Goal: Information Seeking & Learning: Learn about a topic

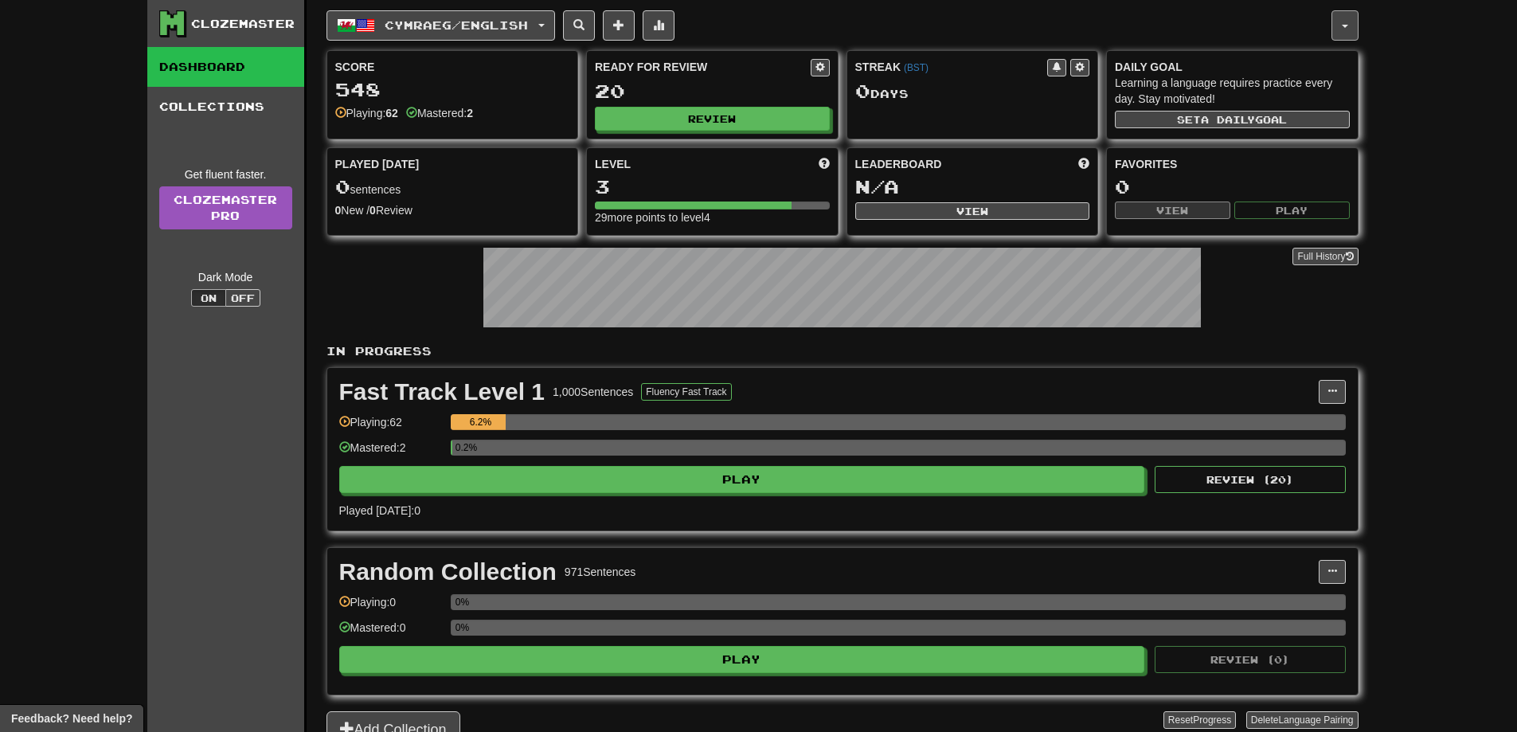
click at [1347, 10] on button "button" at bounding box center [1344, 25] width 27 height 30
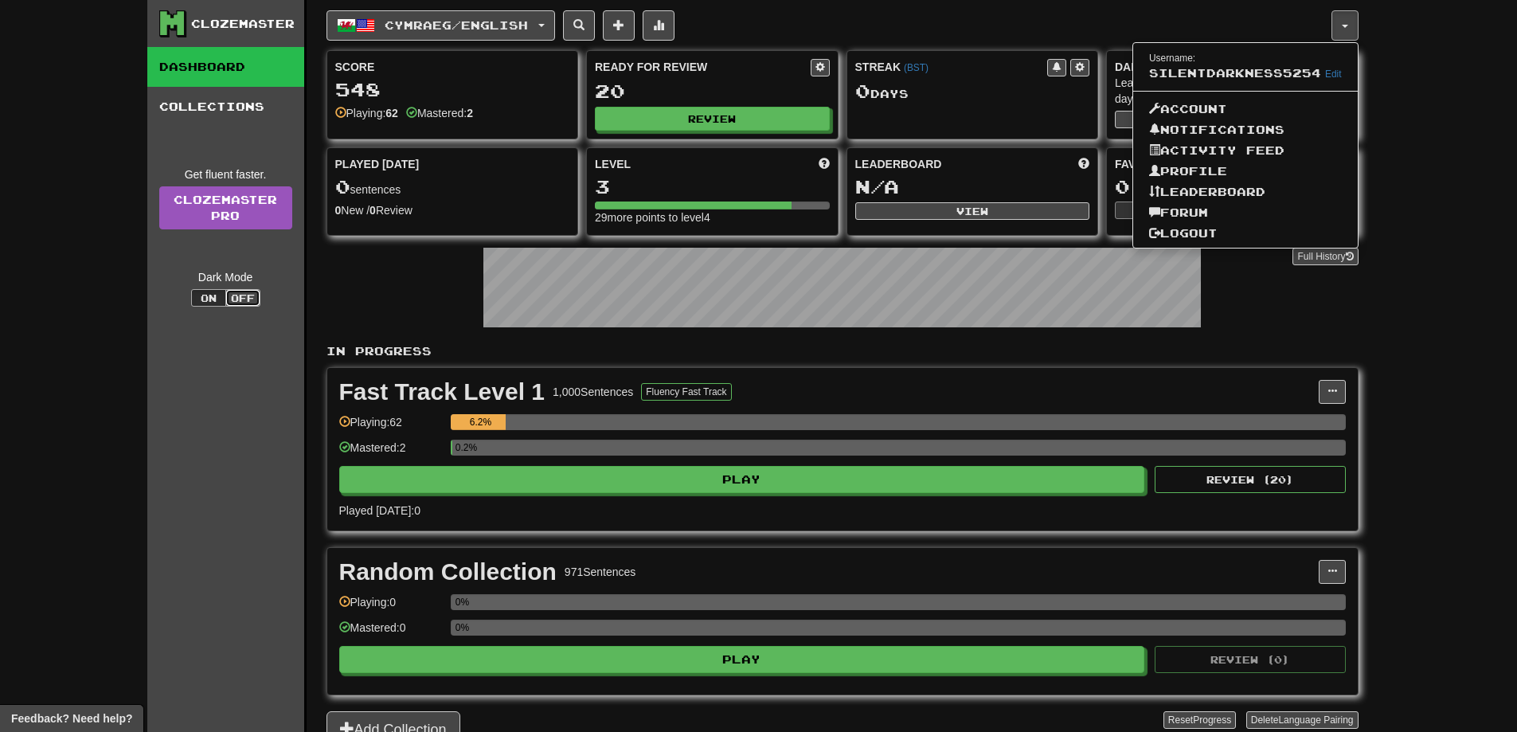
click at [249, 296] on button "Off" at bounding box center [242, 298] width 35 height 18
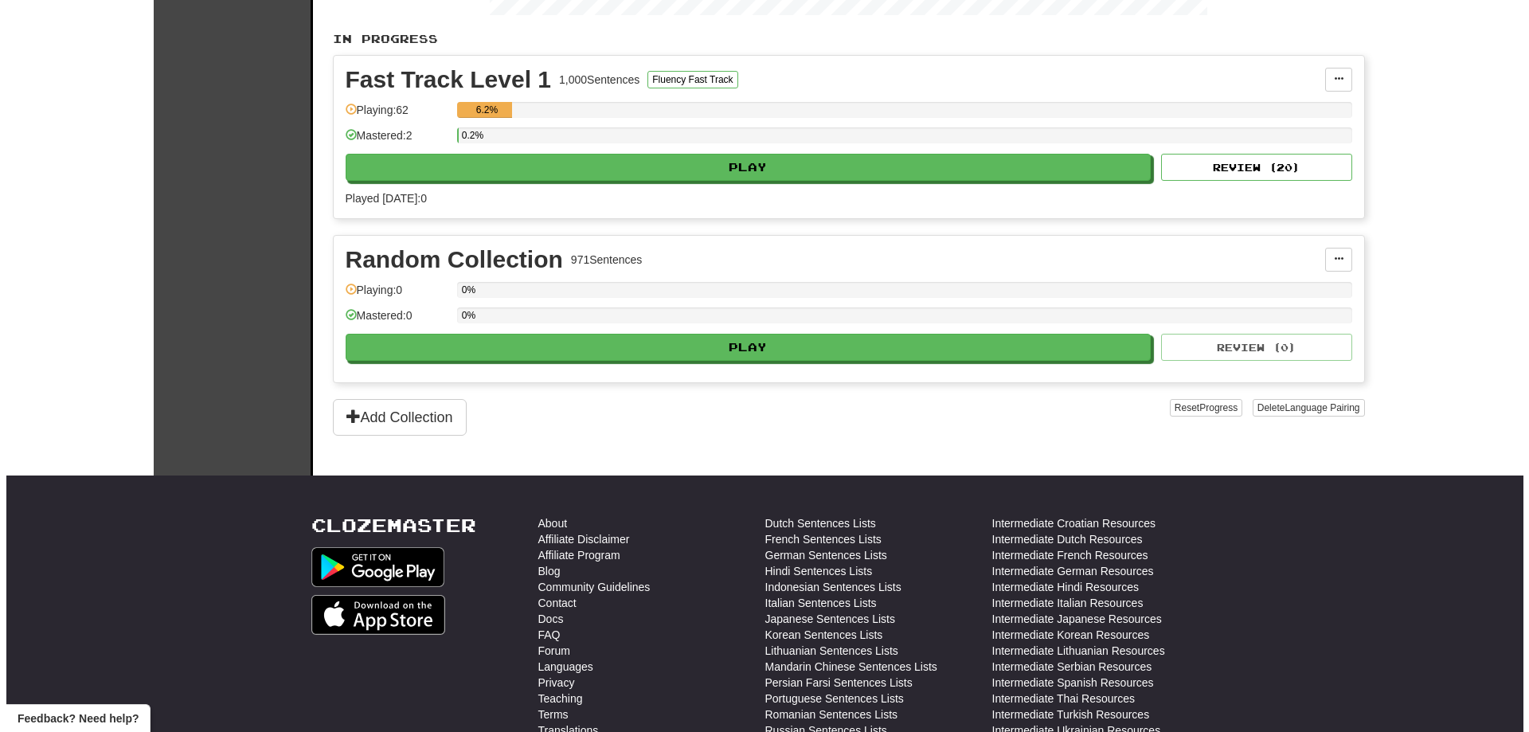
scroll to position [80, 0]
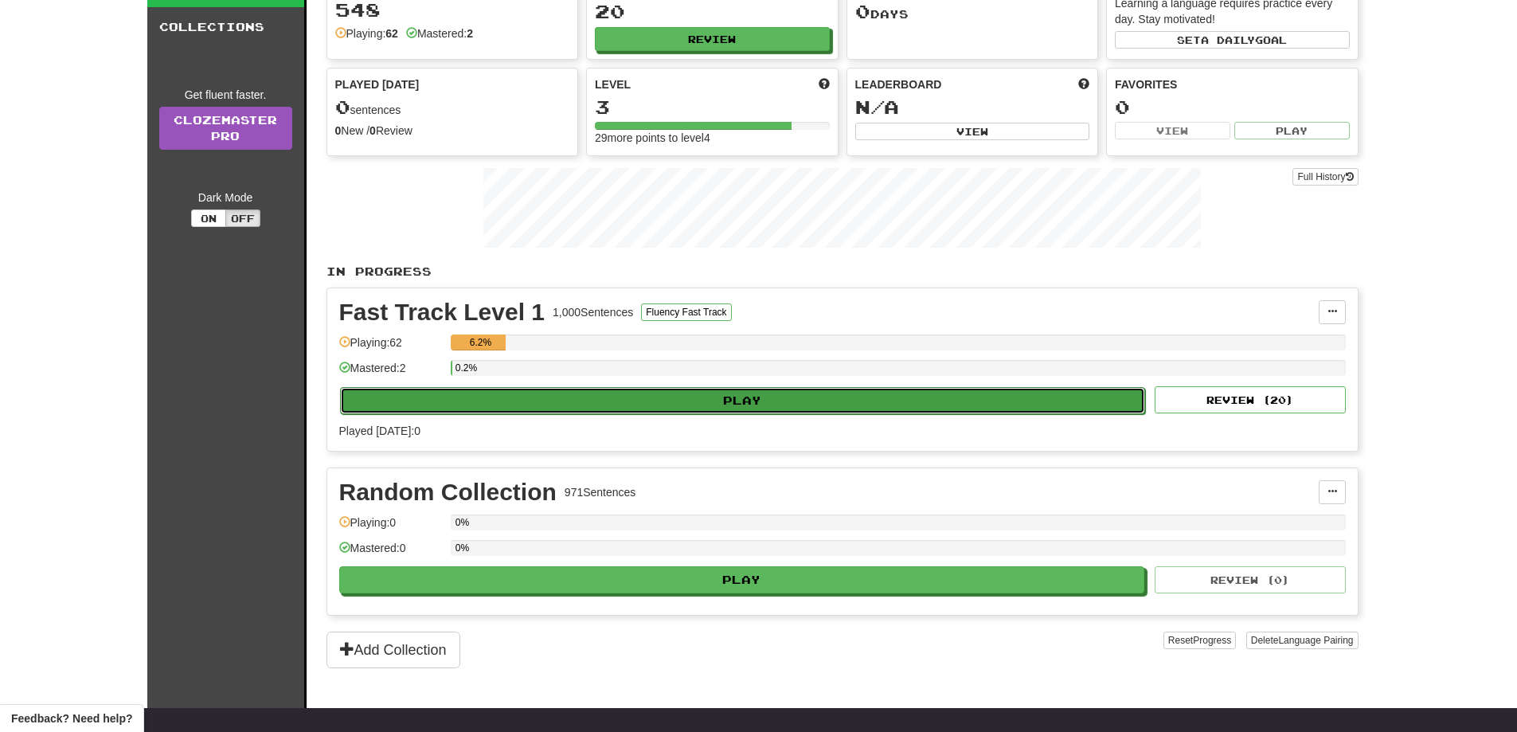
click at [672, 397] on button "Play" at bounding box center [743, 400] width 806 height 27
select select "**"
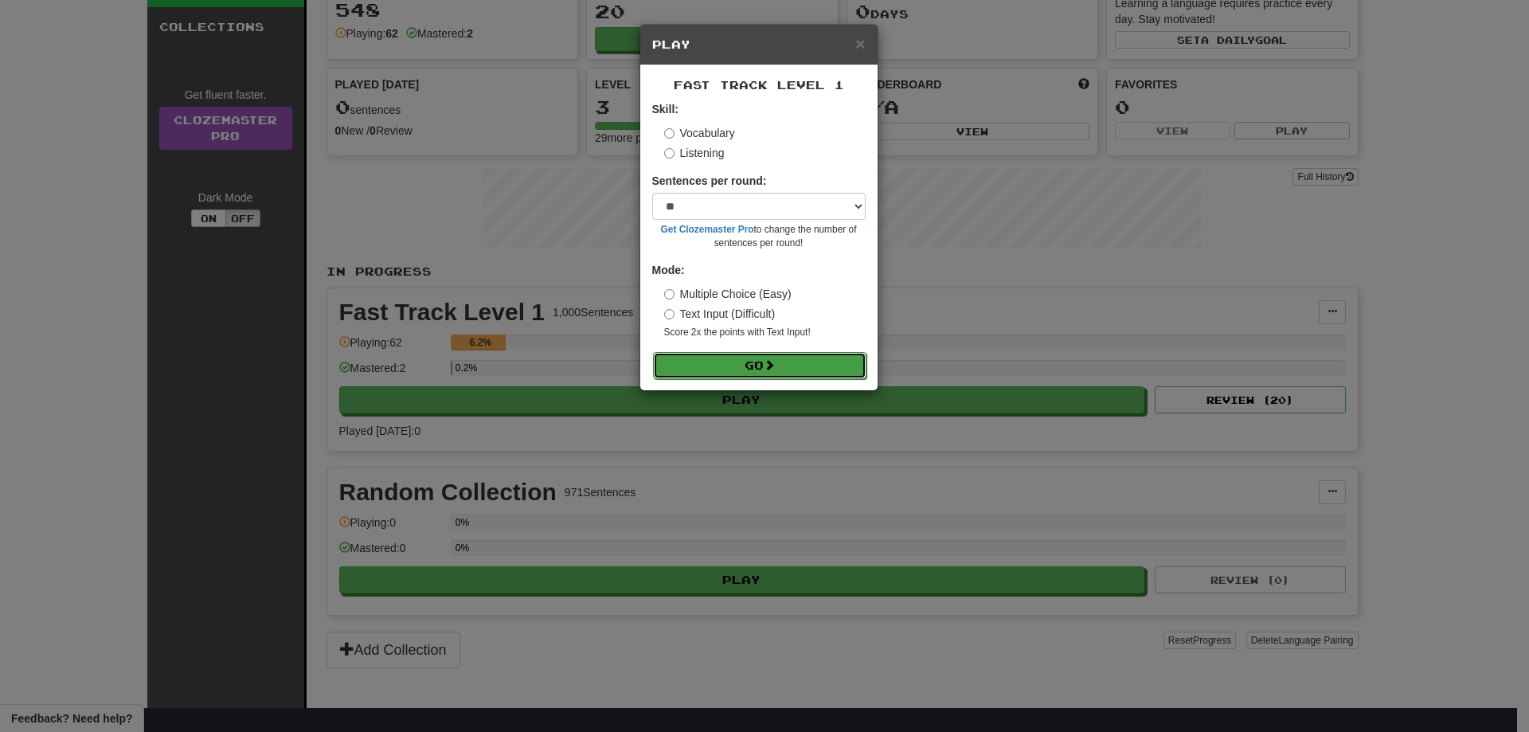
click at [701, 364] on button "Go" at bounding box center [759, 365] width 213 height 27
click at [673, 282] on div "Mode: Multiple Choice (Easy) Text Input (Difficult) Score 2x the points with Te…" at bounding box center [758, 300] width 213 height 77
click at [744, 356] on button "Go" at bounding box center [759, 365] width 213 height 27
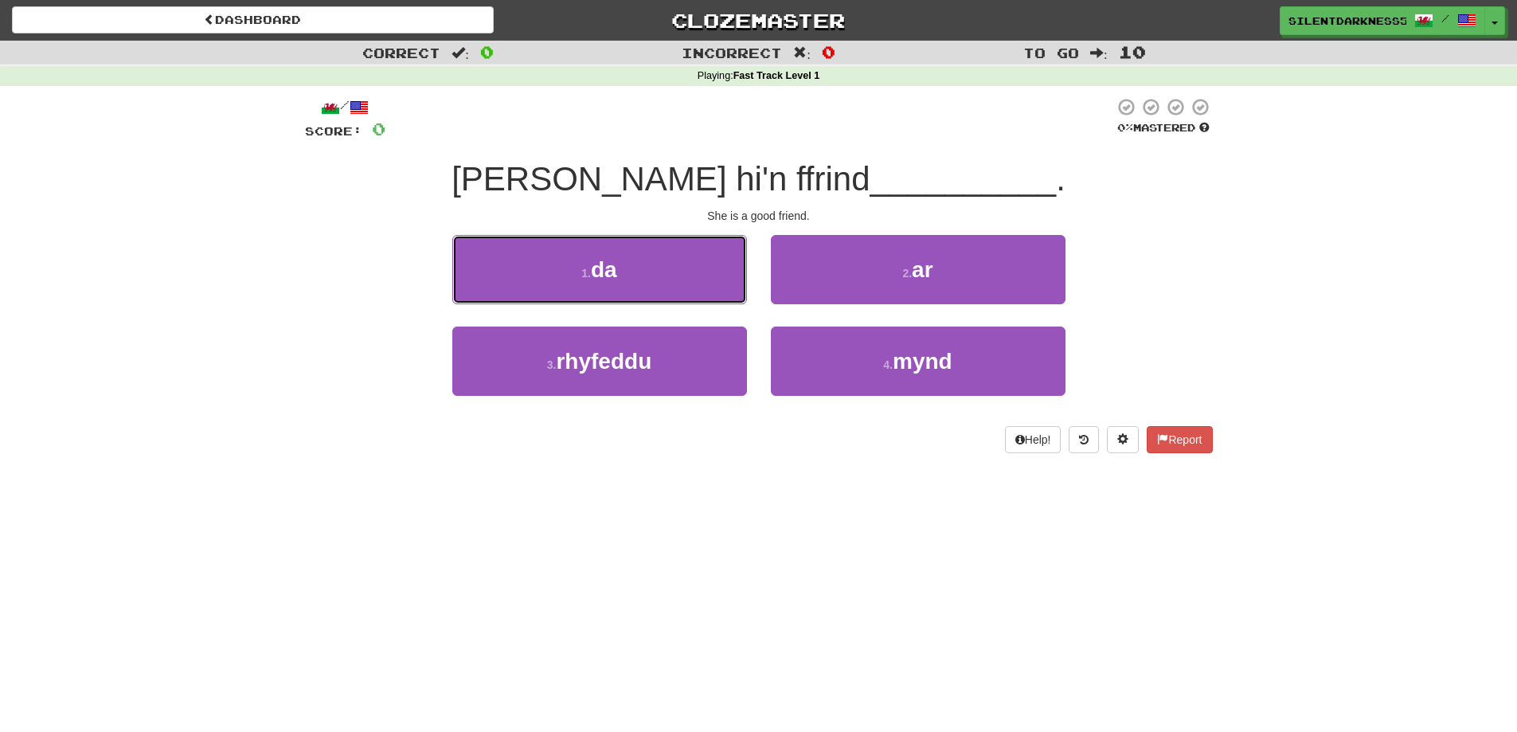
click at [670, 272] on button "1 . da" at bounding box center [599, 269] width 295 height 69
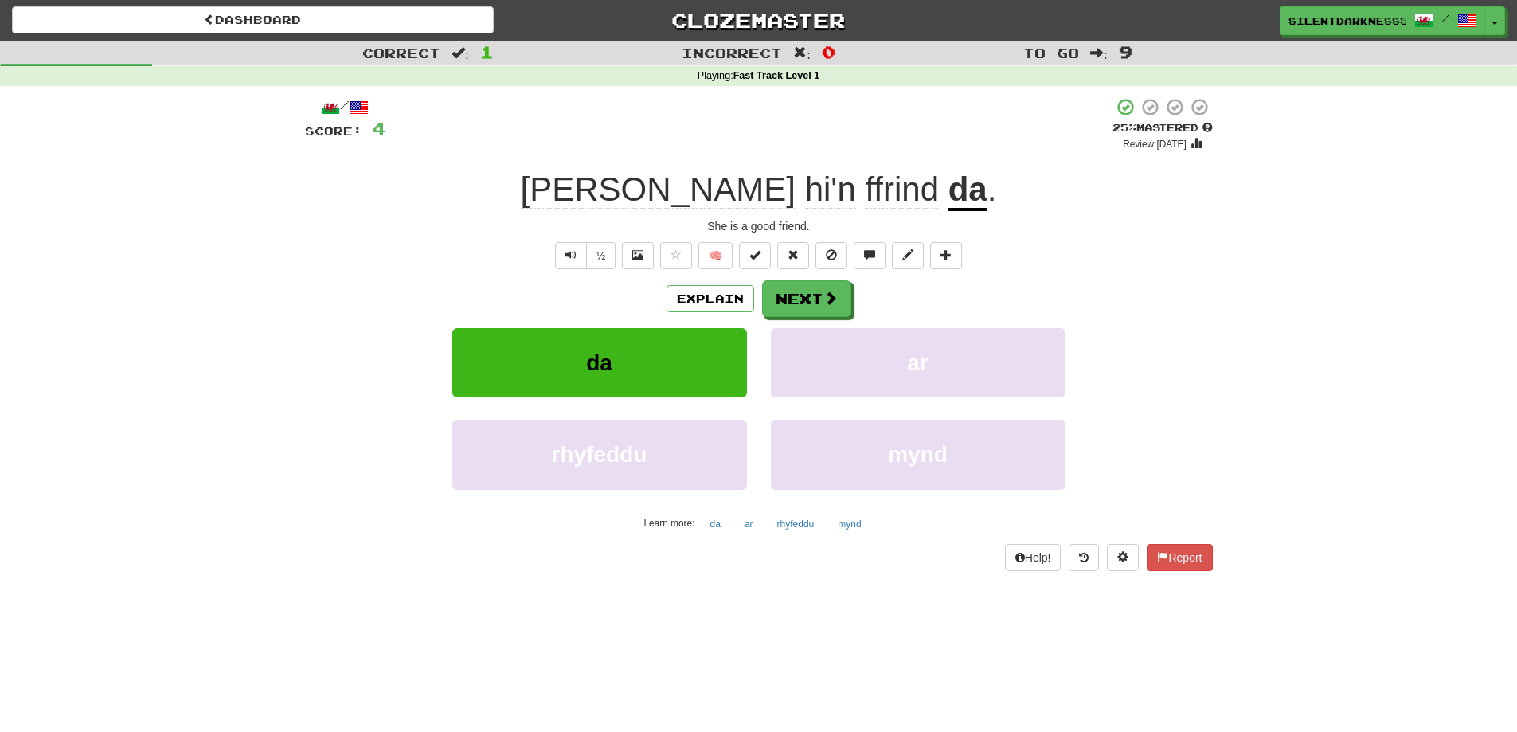
drag, startPoint x: 765, startPoint y: 582, endPoint x: 760, endPoint y: 614, distance: 32.3
click at [756, 588] on div "/ Score: 4 + 4 25 % Mastered Review: [DATE] Mae hi'n ffrind da . She is a good …" at bounding box center [759, 339] width 908 height 506
click at [462, 278] on div "/ Score: 4 + 4 25 % Mastered Review: [DATE] Mae hi'n ffrind da . She is a good …" at bounding box center [759, 333] width 908 height 473
click at [795, 304] on button "Next" at bounding box center [807, 299] width 89 height 37
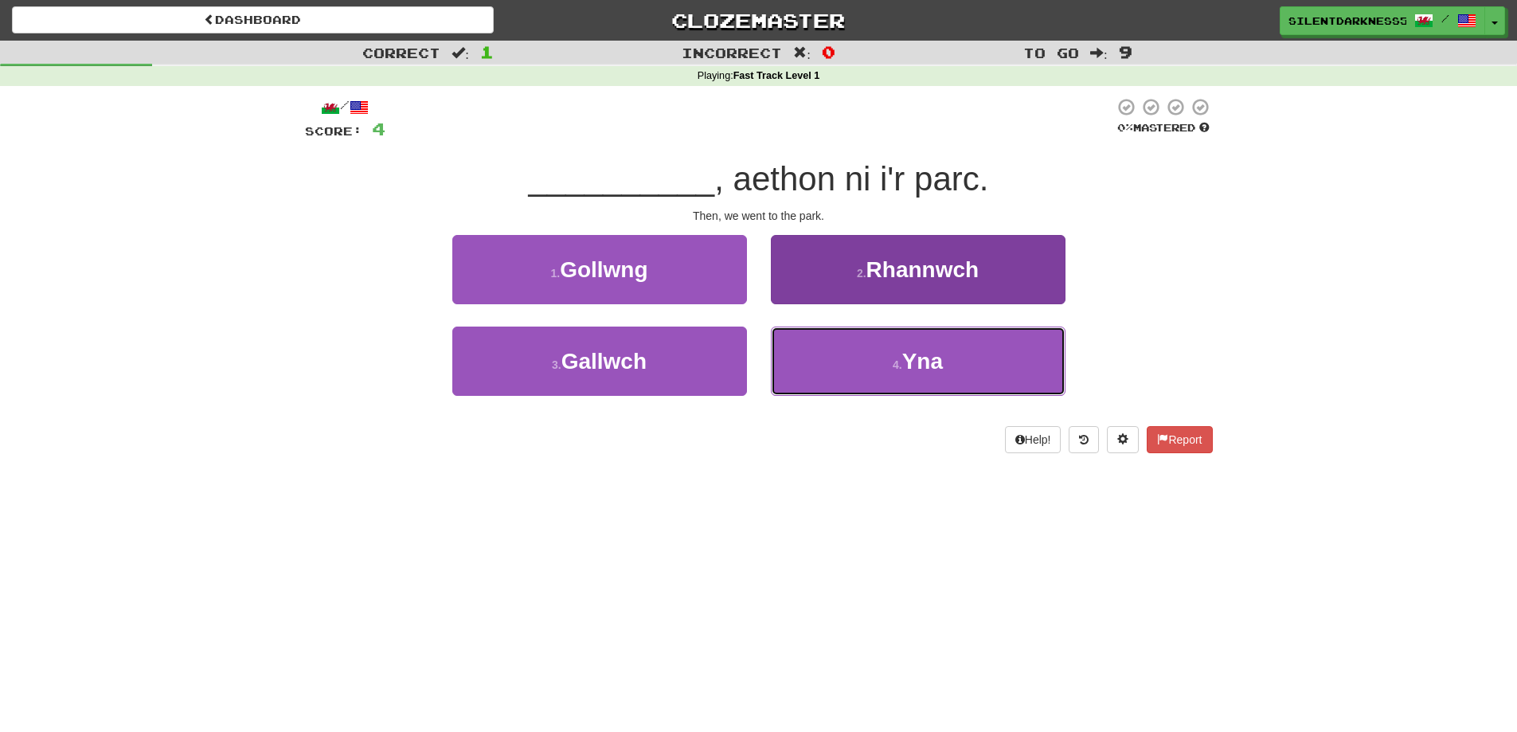
click at [874, 333] on button "4 . Yna" at bounding box center [918, 360] width 295 height 69
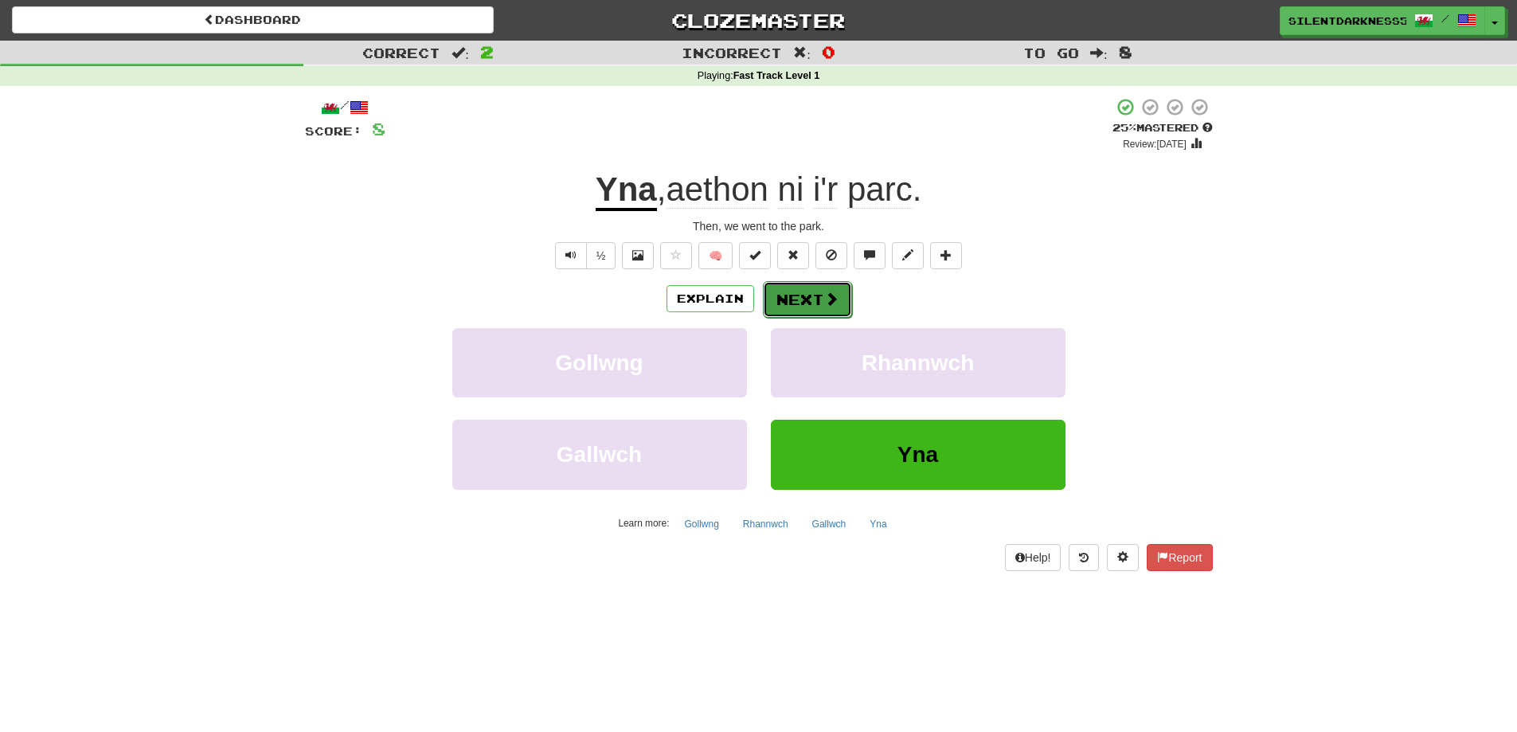
click at [821, 308] on button "Next" at bounding box center [807, 299] width 89 height 37
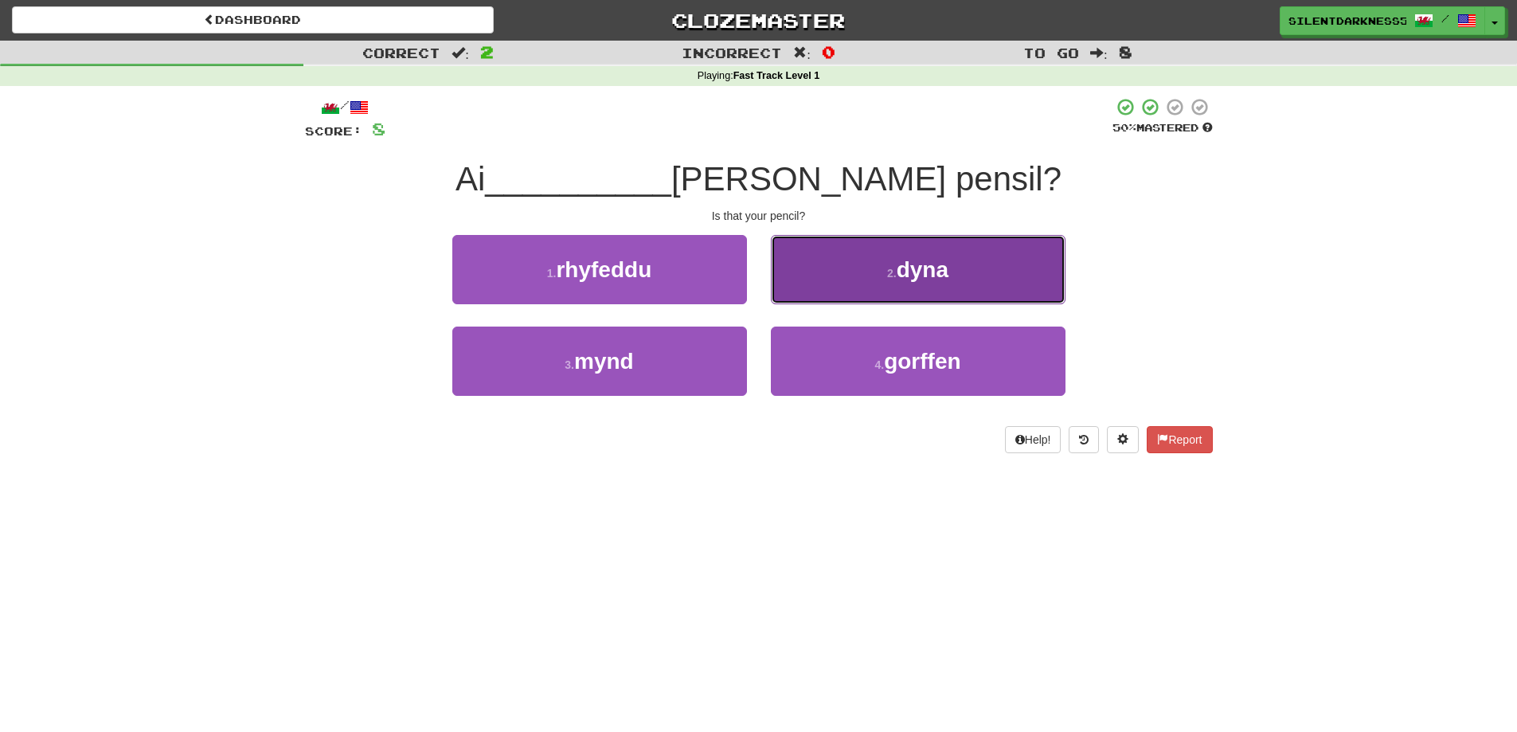
click at [816, 276] on button "2 . dyna" at bounding box center [918, 269] width 295 height 69
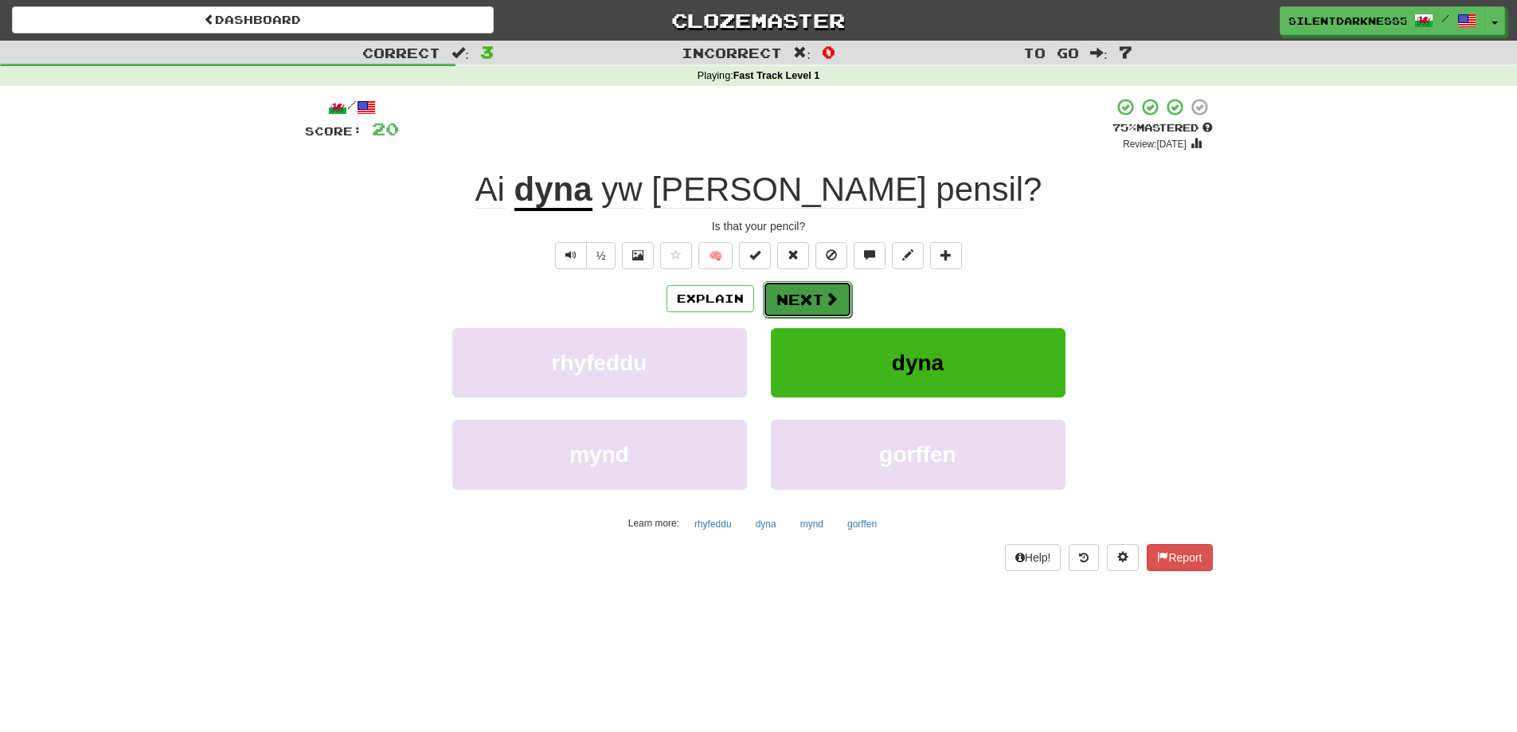
click at [798, 303] on button "Next" at bounding box center [807, 299] width 89 height 37
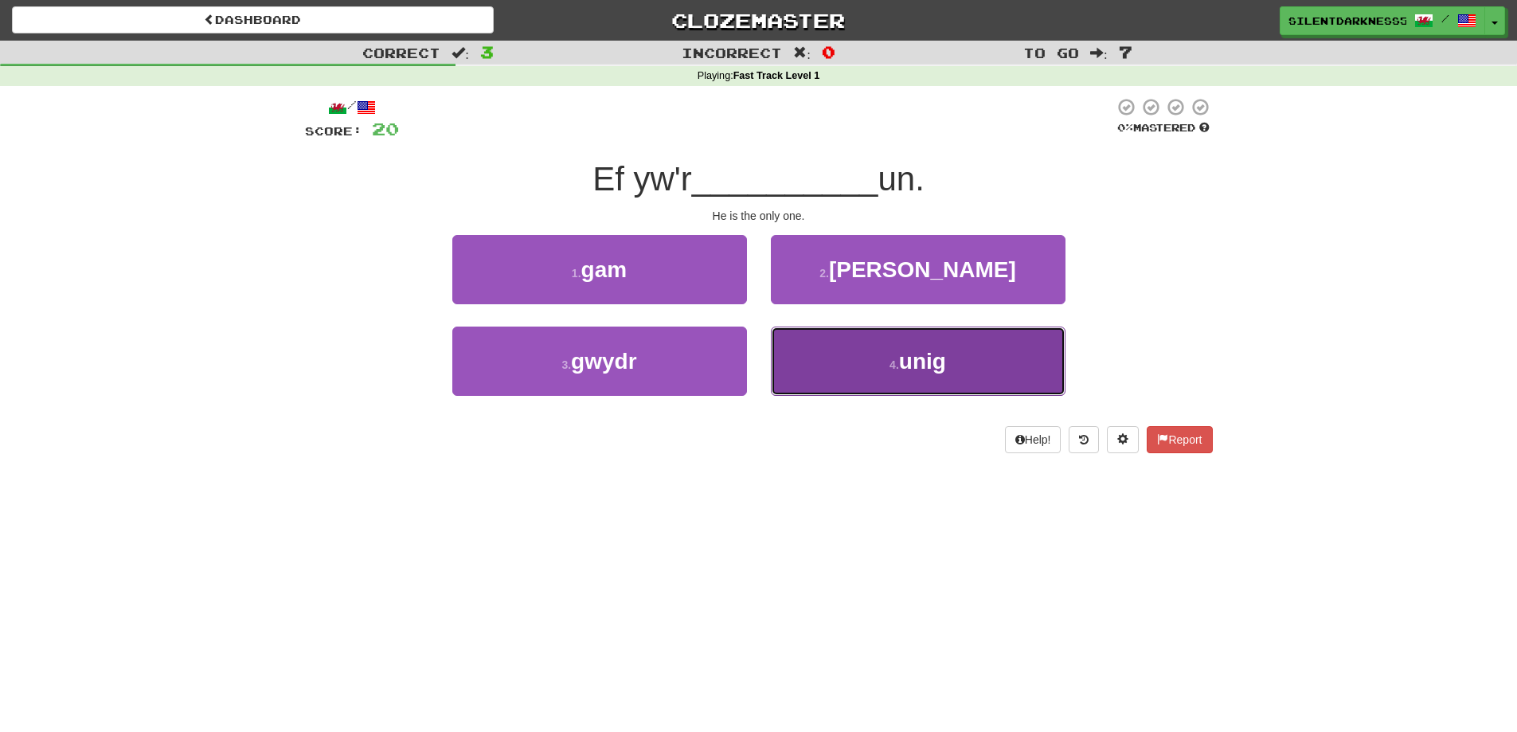
click at [814, 336] on button "4 . unig" at bounding box center [918, 360] width 295 height 69
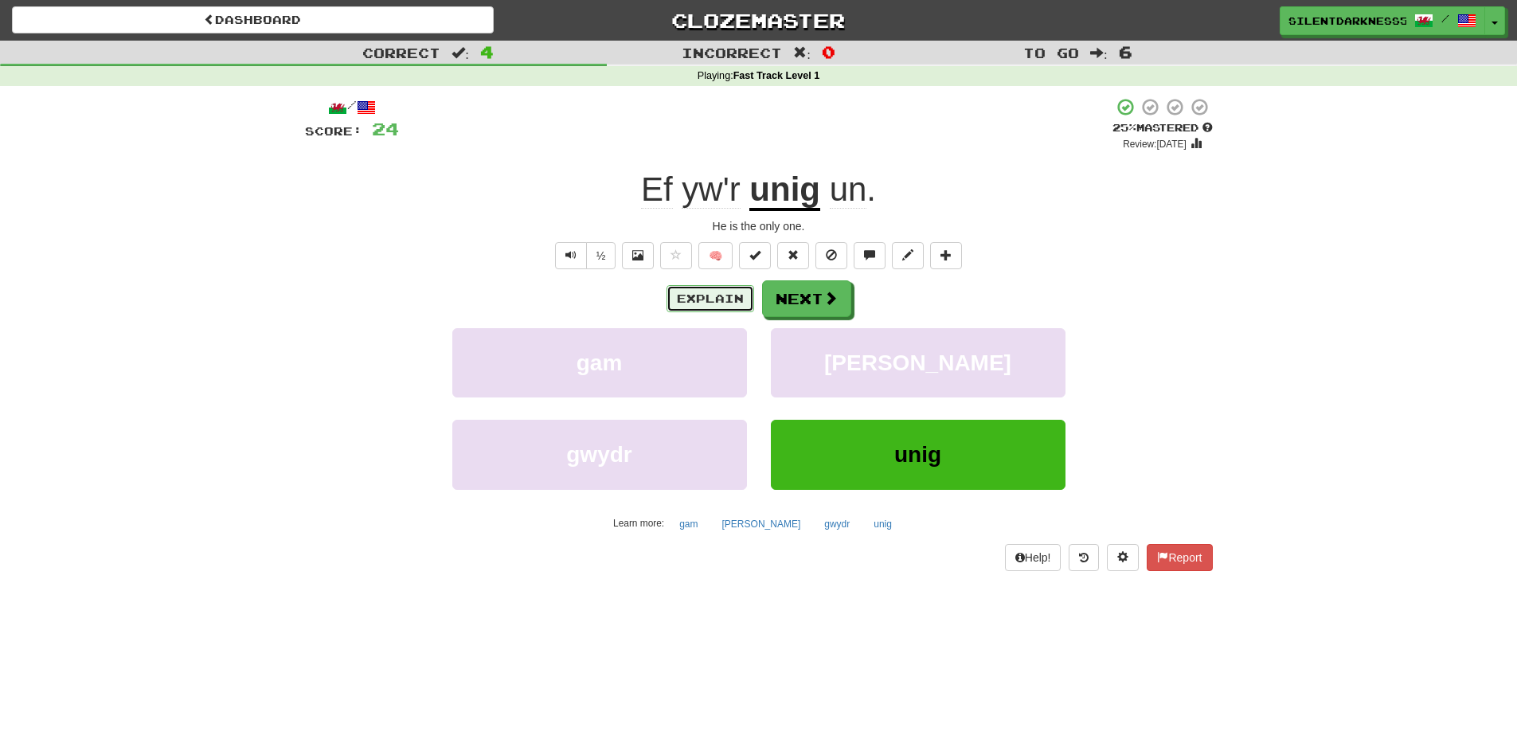
click at [715, 291] on button "Explain" at bounding box center [710, 298] width 88 height 27
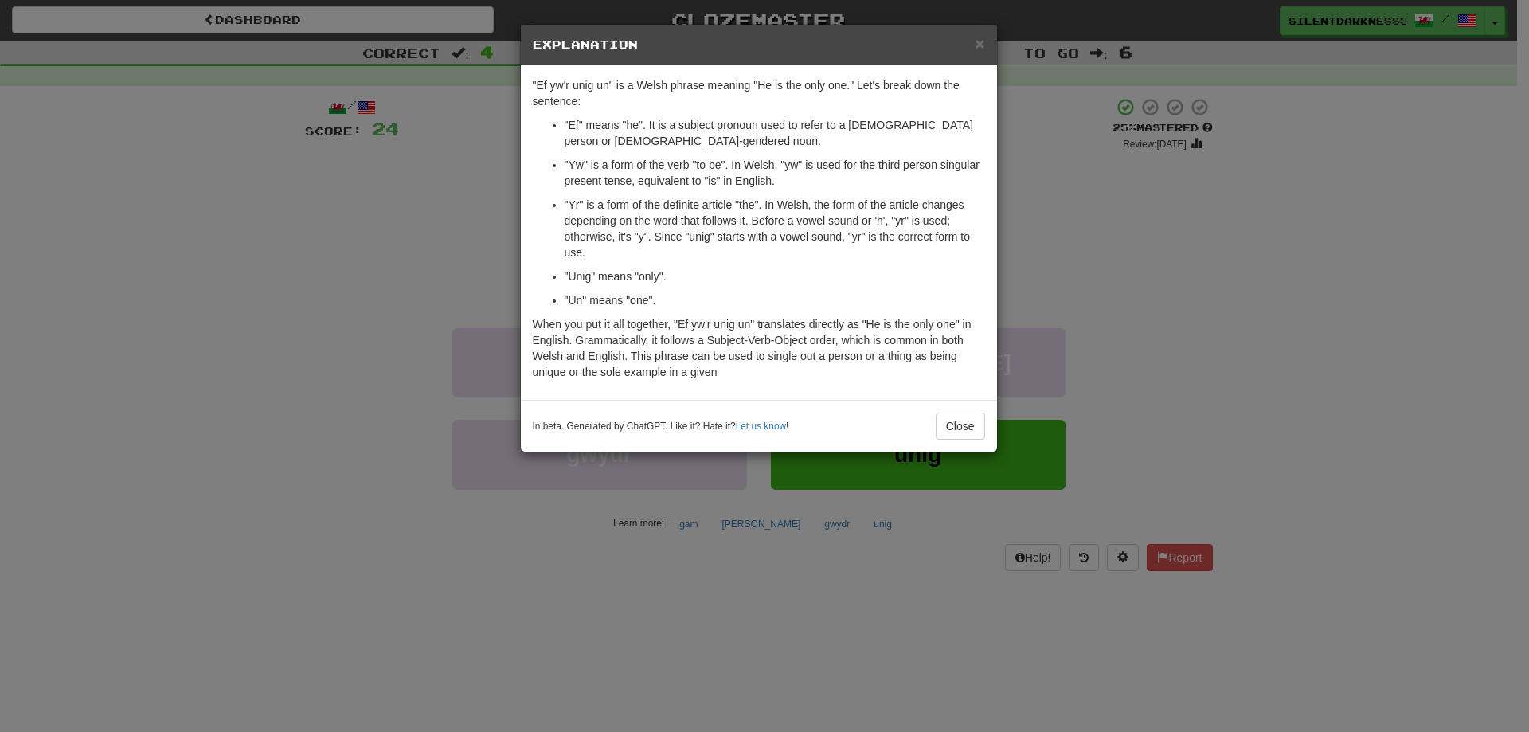
click at [714, 296] on body "Dashboard Clozemaster SilentDarkness5254 / Toggle Dropdown Dashboard Leaderboar…" at bounding box center [764, 648] width 1529 height 1297
click at [976, 431] on button "Close" at bounding box center [959, 425] width 49 height 27
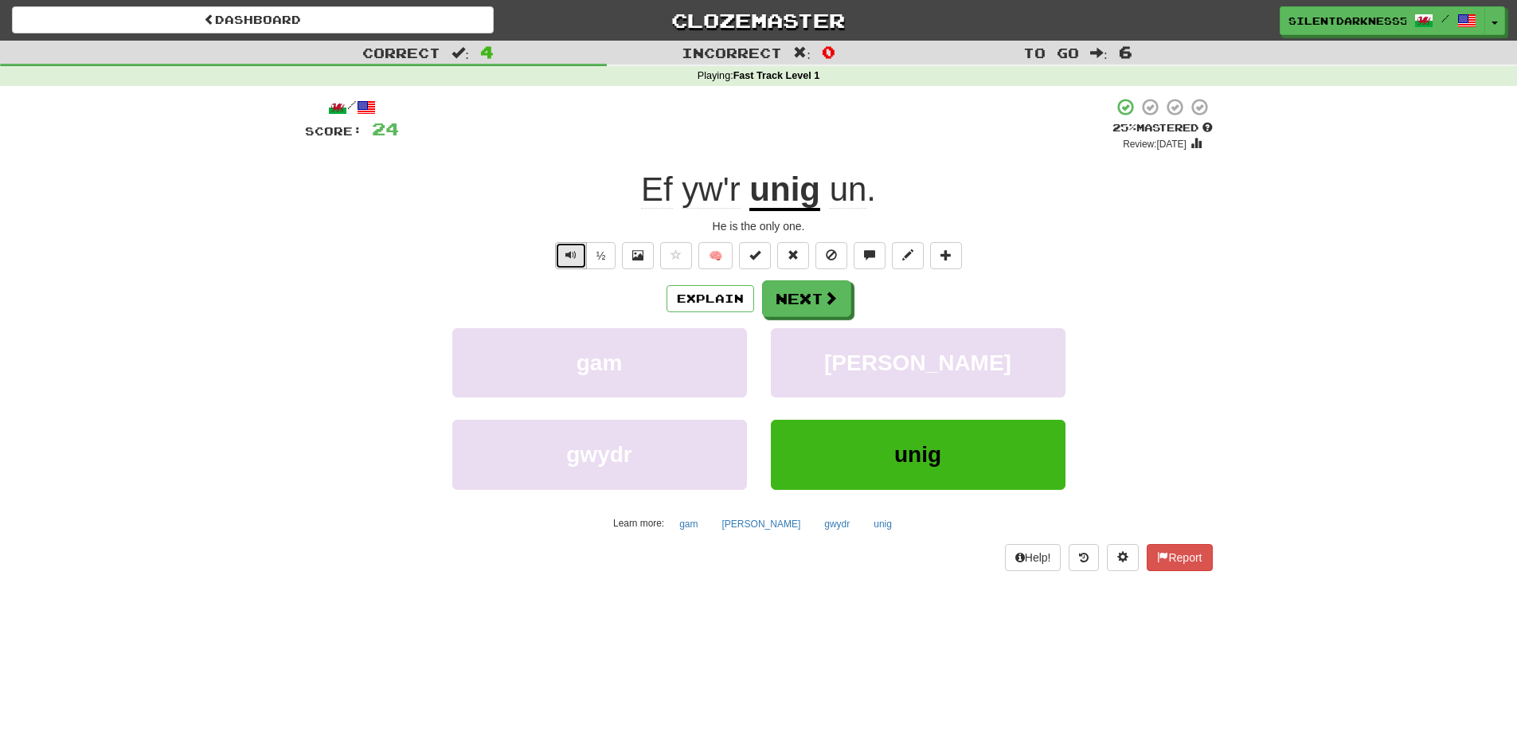
click at [560, 258] on button "Text-to-speech controls" at bounding box center [571, 255] width 32 height 27
click at [822, 310] on button "Next" at bounding box center [807, 299] width 89 height 37
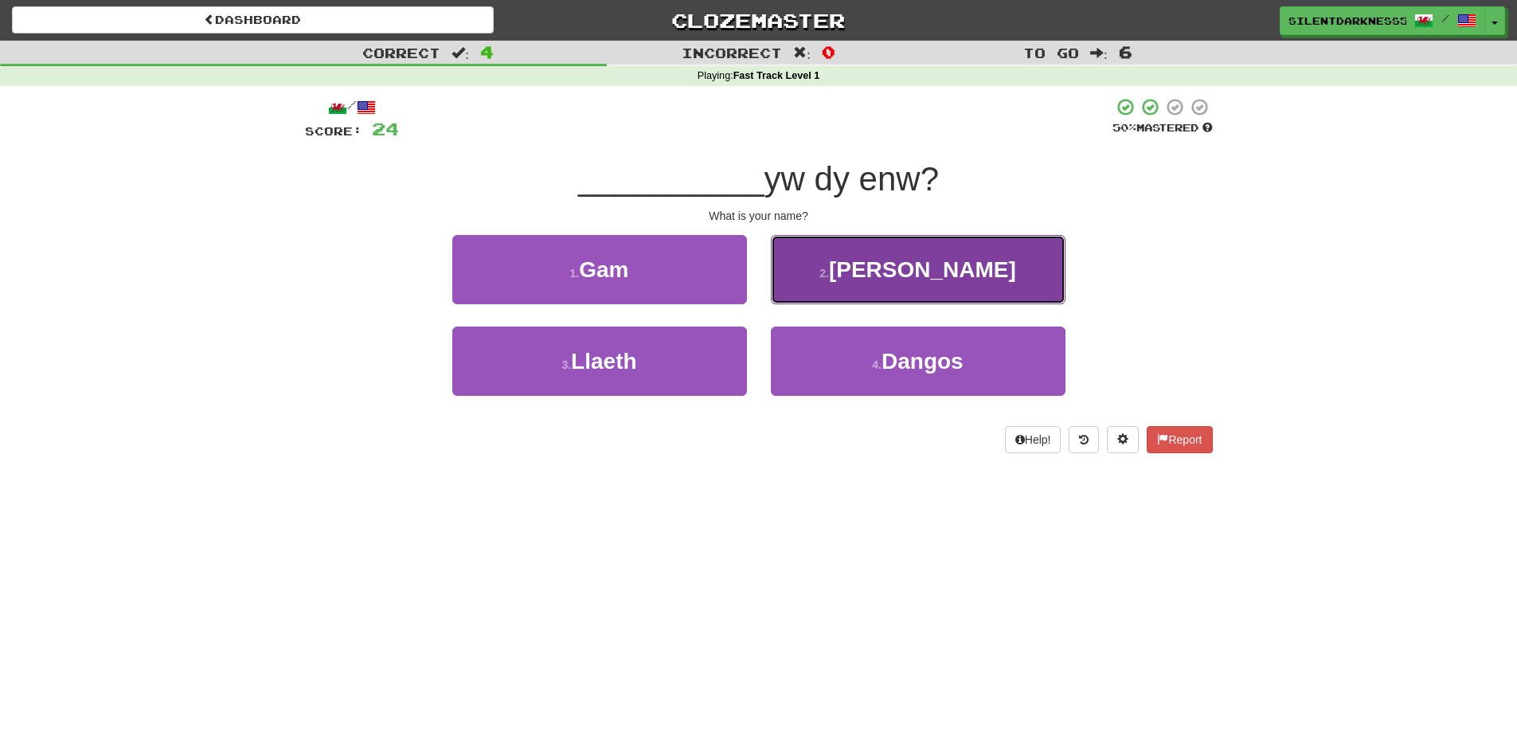
click at [845, 291] on button "2 . Beth" at bounding box center [918, 269] width 295 height 69
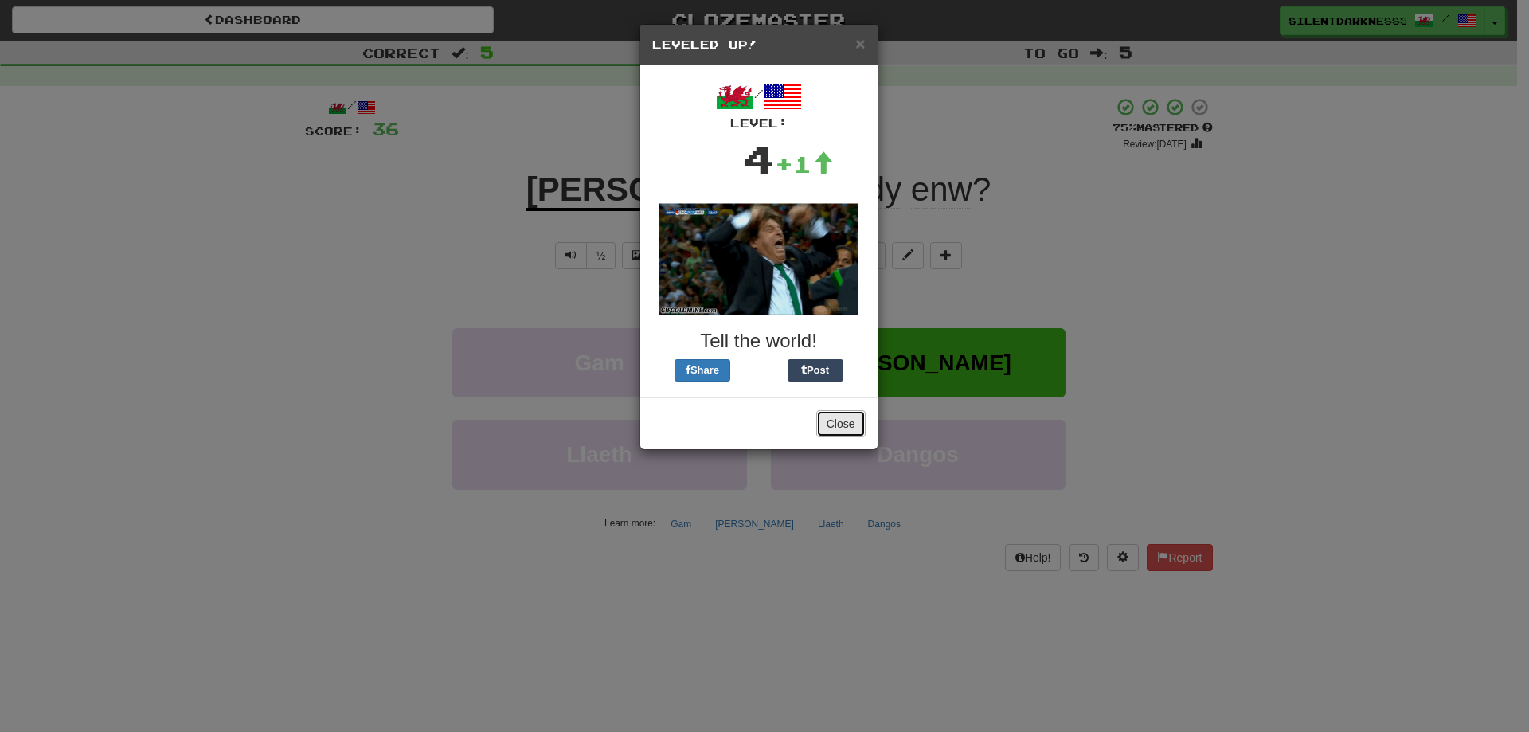
click at [846, 426] on button "Close" at bounding box center [840, 423] width 49 height 27
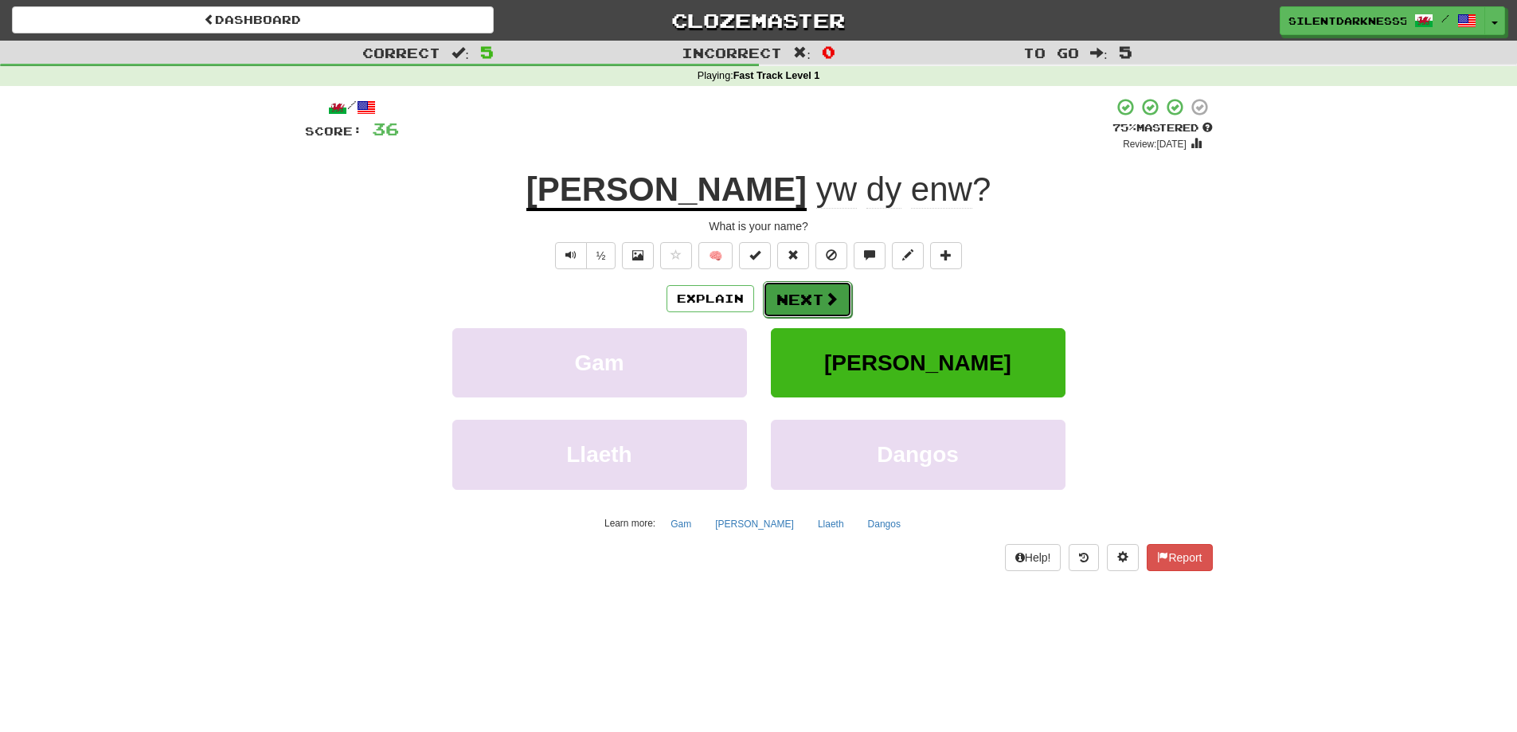
click at [786, 307] on button "Next" at bounding box center [807, 299] width 89 height 37
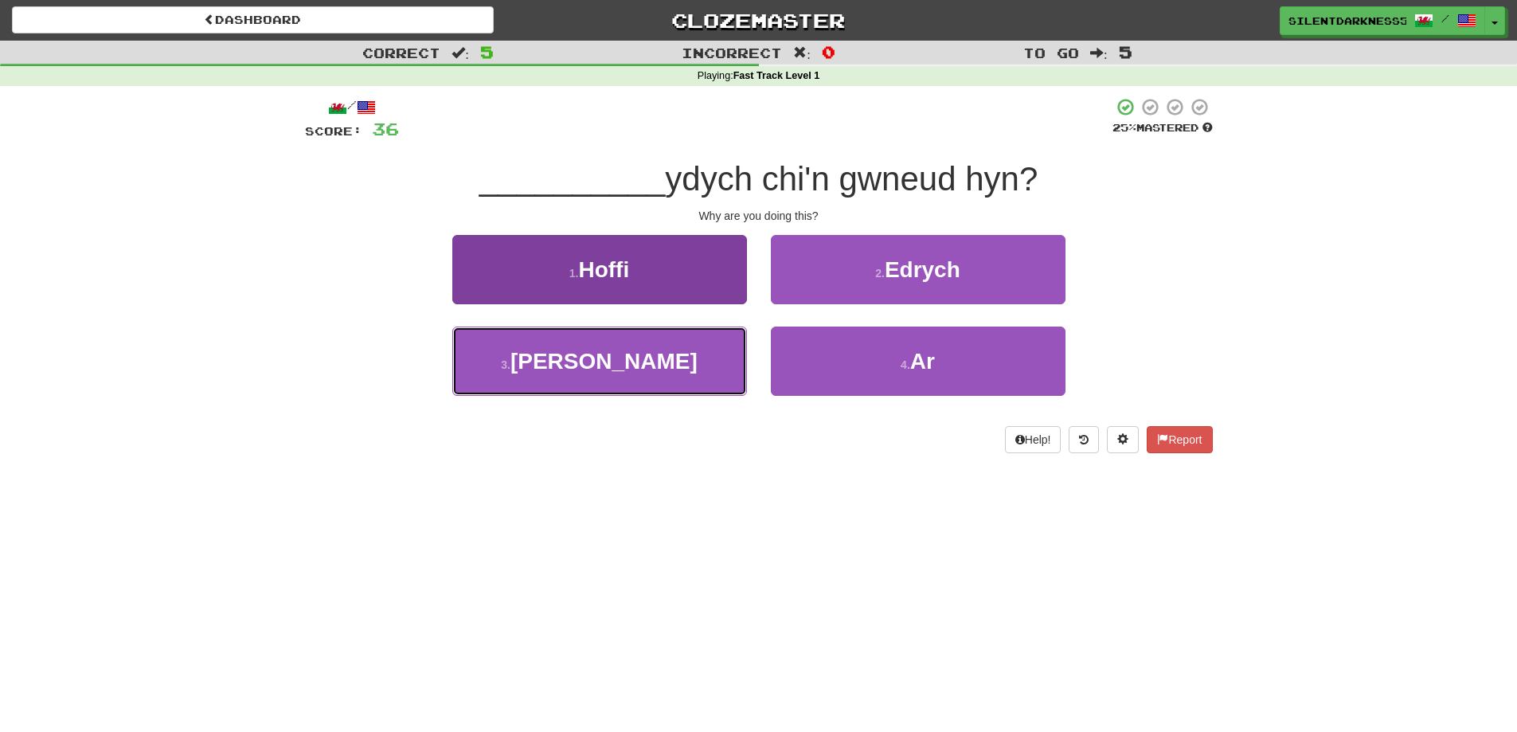
drag, startPoint x: 739, startPoint y: 362, endPoint x: 721, endPoint y: 369, distance: 19.7
click at [721, 369] on button "3 . Pam" at bounding box center [599, 360] width 295 height 69
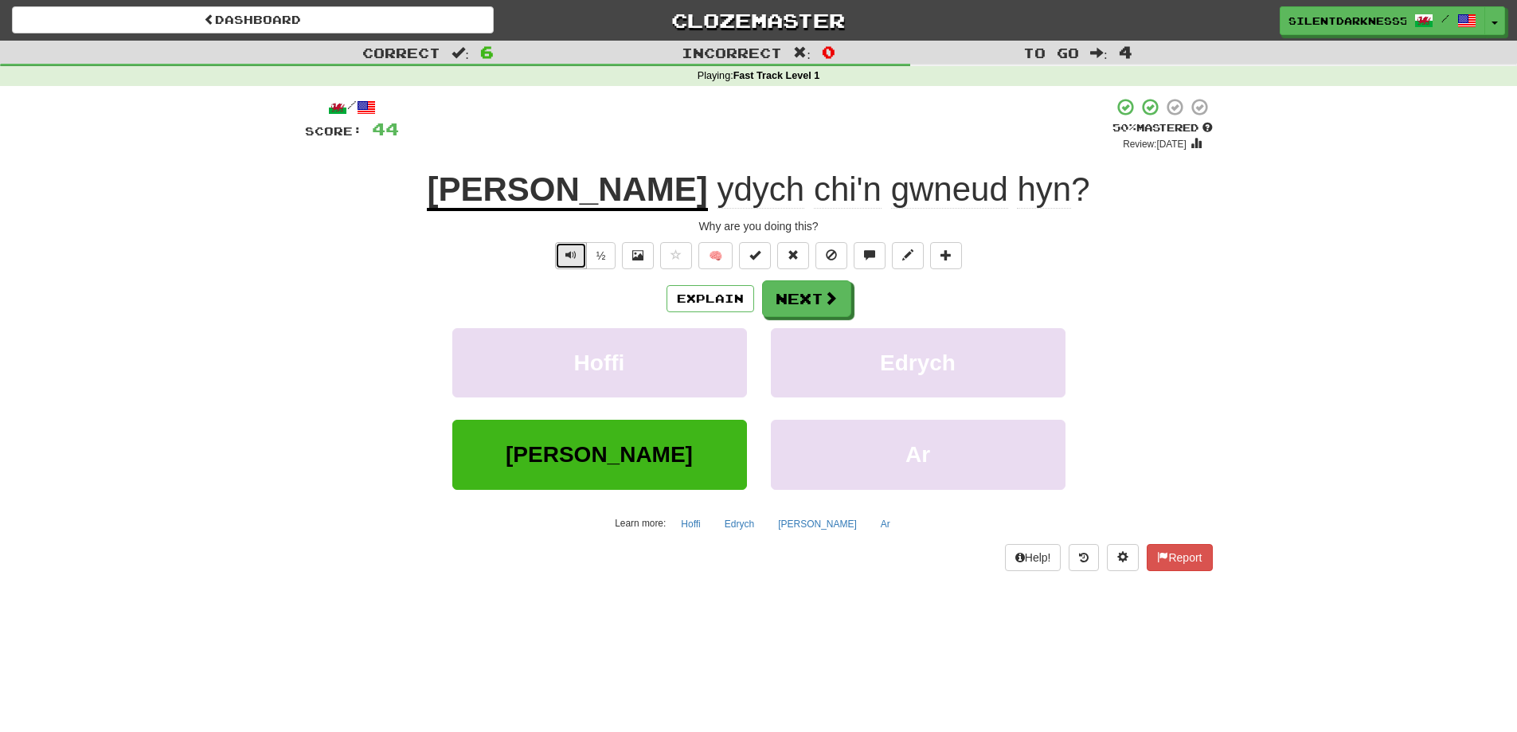
click at [560, 261] on button "Text-to-speech controls" at bounding box center [571, 255] width 32 height 27
click at [597, 259] on button "½" at bounding box center [601, 255] width 30 height 27
click at [774, 299] on button "Next" at bounding box center [807, 299] width 89 height 37
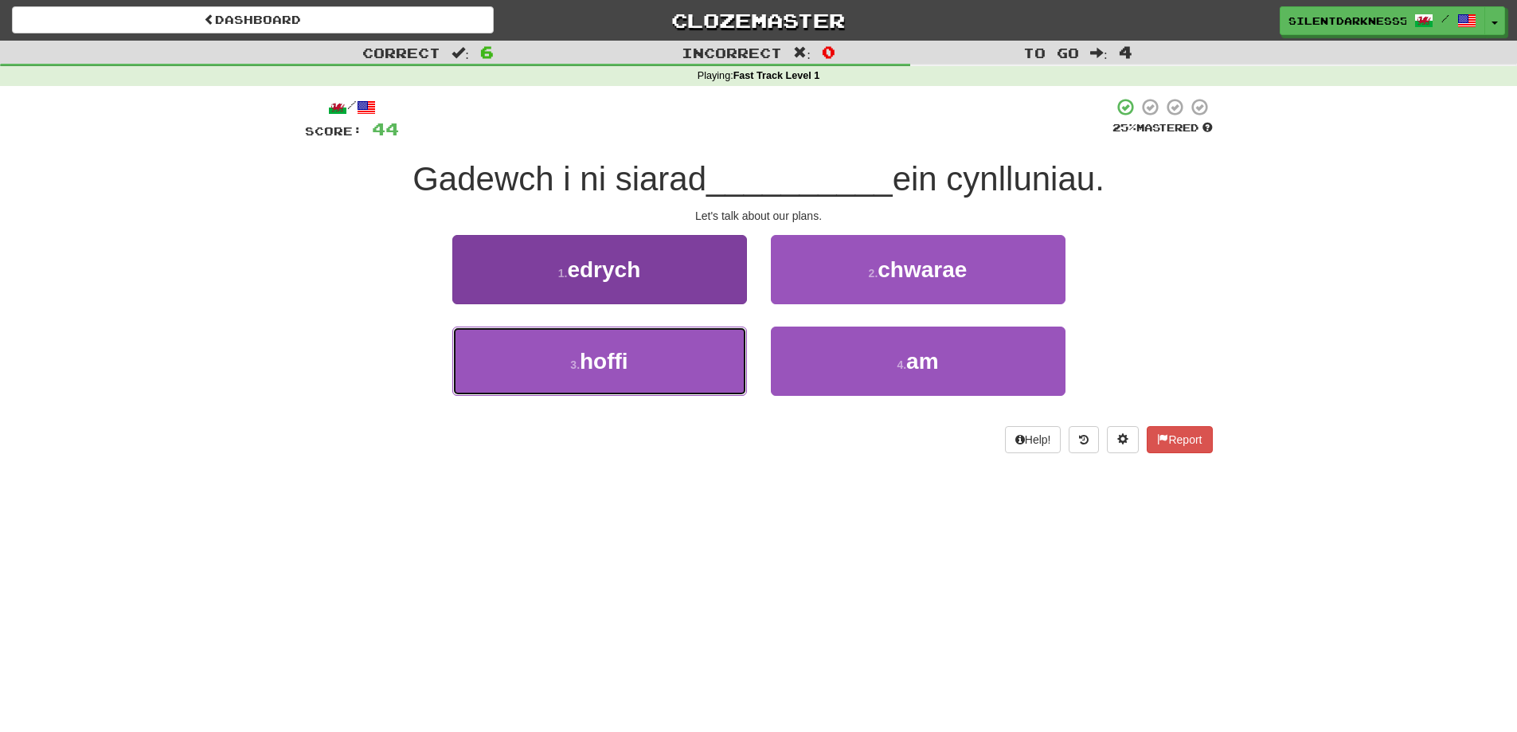
click at [660, 358] on button "3 . hoffi" at bounding box center [599, 360] width 295 height 69
